Goal: Obtain resource: Download file/media

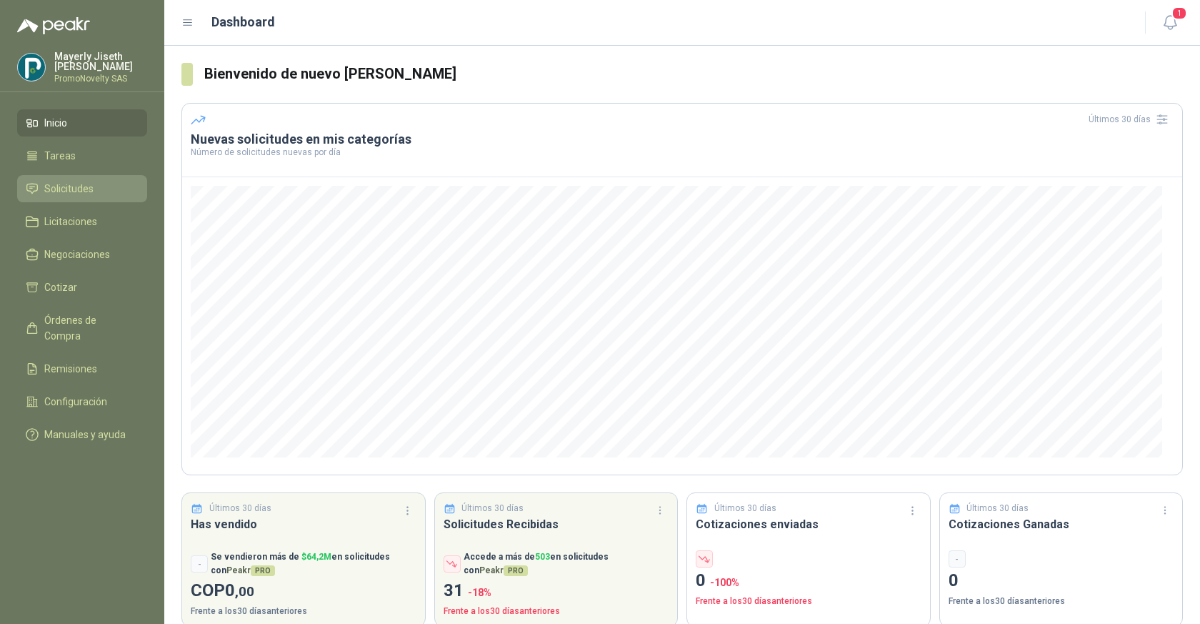
click at [68, 181] on span "Solicitudes" at bounding box center [68, 189] width 49 height 16
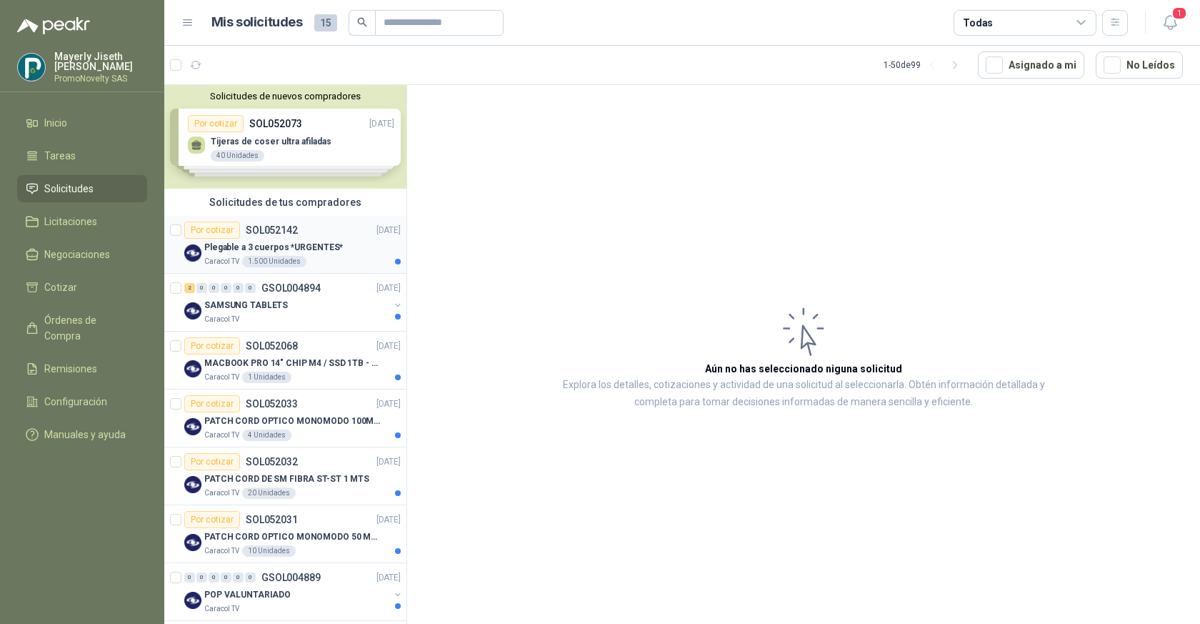
click at [372, 256] on div "Caracol TV 1.500 Unidades" at bounding box center [302, 261] width 196 height 11
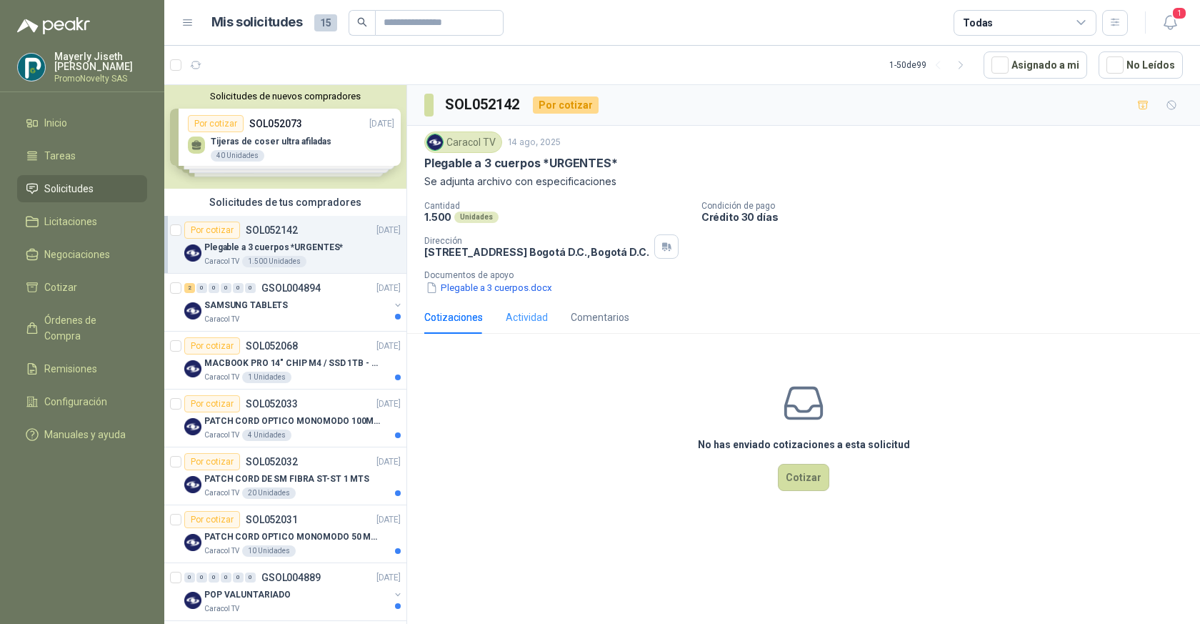
click at [517, 308] on div "Actividad" at bounding box center [527, 317] width 42 height 33
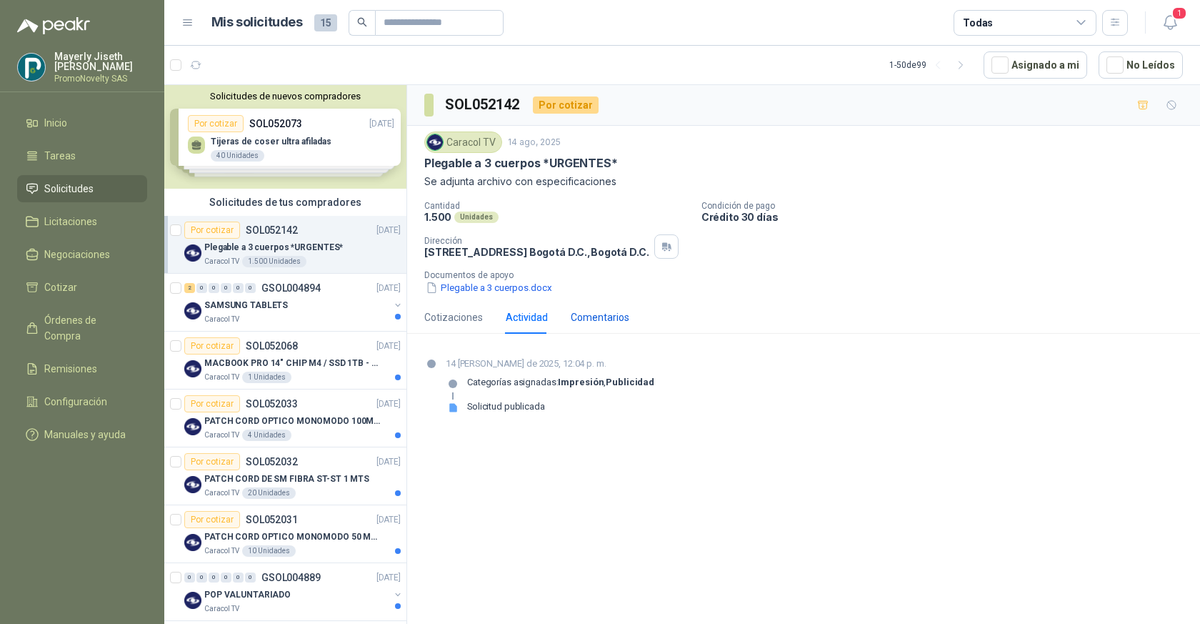
click at [594, 318] on div "Comentarios" at bounding box center [600, 317] width 59 height 16
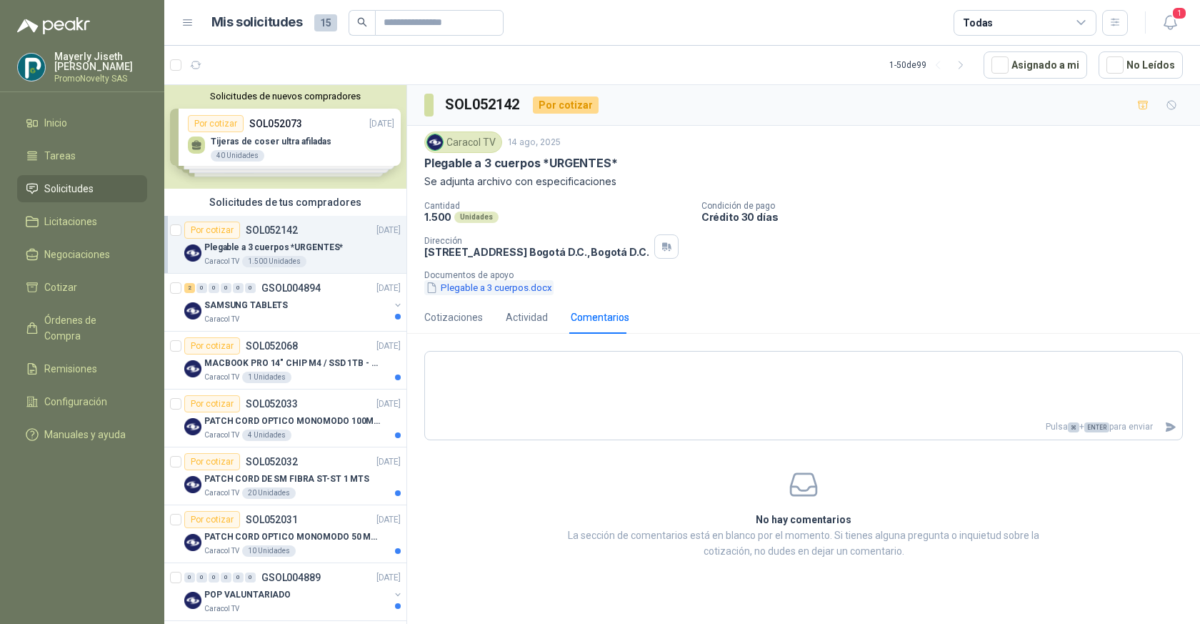
click at [506, 284] on button "Plegable a 3 cuerpos.docx" at bounding box center [488, 287] width 129 height 15
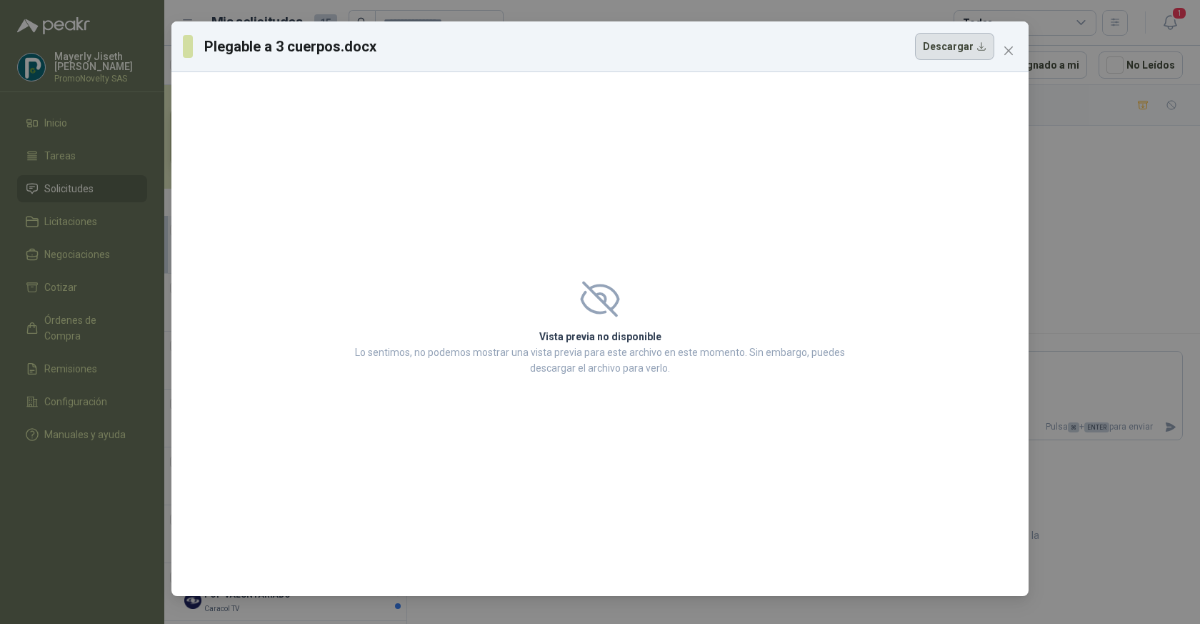
click at [966, 46] on button "Descargar" at bounding box center [954, 46] width 79 height 27
click at [1011, 46] on icon "close" at bounding box center [1008, 50] width 11 height 11
